Goal: Task Accomplishment & Management: Use online tool/utility

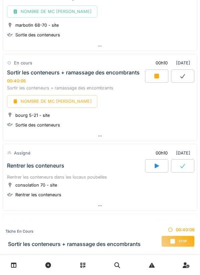
scroll to position [1215, 0]
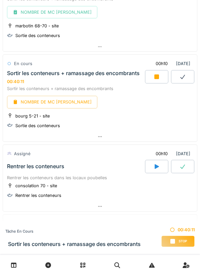
click at [155, 75] on icon at bounding box center [156, 76] width 5 height 5
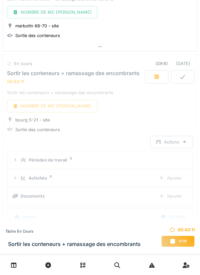
scroll to position [1243, 0]
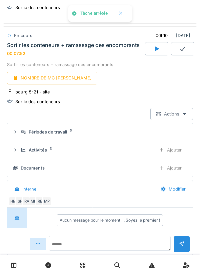
click at [41, 77] on div "NOMBRE DE MC [PERSON_NAME]" at bounding box center [52, 78] width 90 height 12
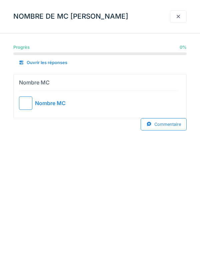
click at [28, 98] on div at bounding box center [25, 102] width 13 height 13
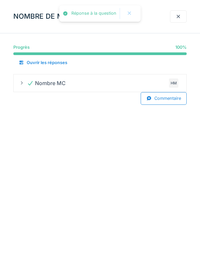
click at [180, 16] on div at bounding box center [178, 16] width 5 height 6
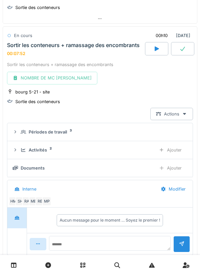
click at [168, 149] on div "Ajouter" at bounding box center [170, 150] width 34 height 12
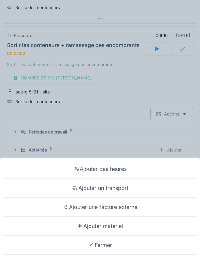
click at [109, 168] on div "Ajouter des heures" at bounding box center [100, 168] width 197 height 19
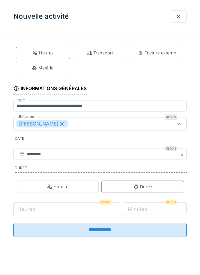
click at [49, 209] on input "Heures" at bounding box center [67, 209] width 108 height 14
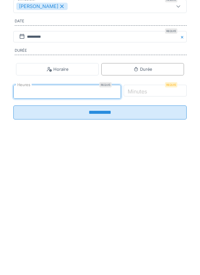
type input "*"
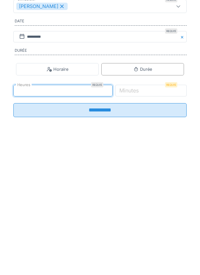
click at [107, 228] on input "**********" at bounding box center [99, 227] width 173 height 14
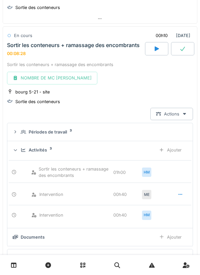
click at [182, 49] on icon at bounding box center [182, 48] width 7 height 5
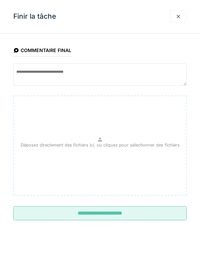
click at [92, 212] on input "**********" at bounding box center [99, 213] width 173 height 14
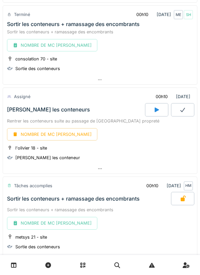
scroll to position [0, 0]
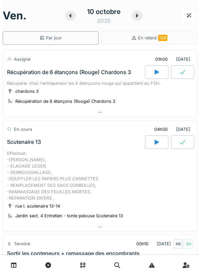
click at [159, 73] on icon at bounding box center [156, 71] width 7 height 5
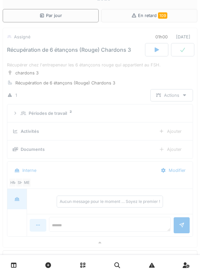
scroll to position [23, 0]
